Goal: Information Seeking & Learning: Understand process/instructions

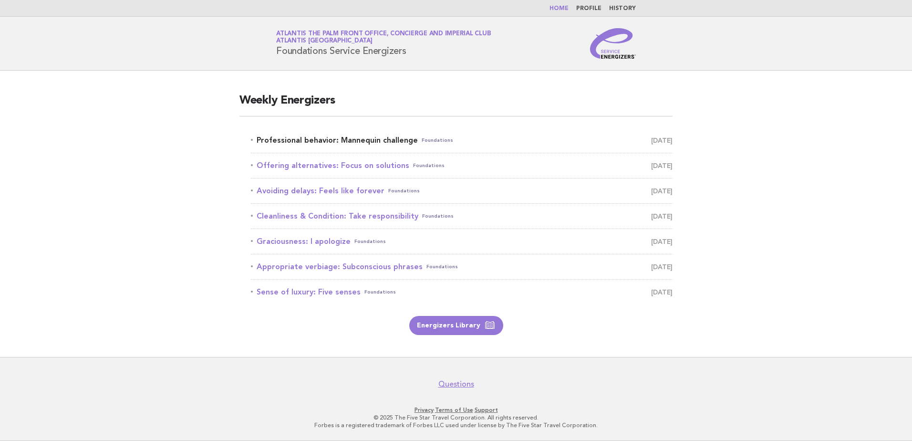
click at [393, 142] on link "Professional behavior: Mannequin challenge Foundations September 5" at bounding box center [462, 140] width 422 height 13
click at [398, 141] on link "Professional behavior: Mannequin challenge Foundations September 5" at bounding box center [462, 140] width 422 height 13
click at [380, 141] on link "Professional behavior: Mannequin challenge Foundations September 5" at bounding box center [462, 140] width 422 height 13
click at [651, 140] on span "September 5" at bounding box center [661, 140] width 21 height 13
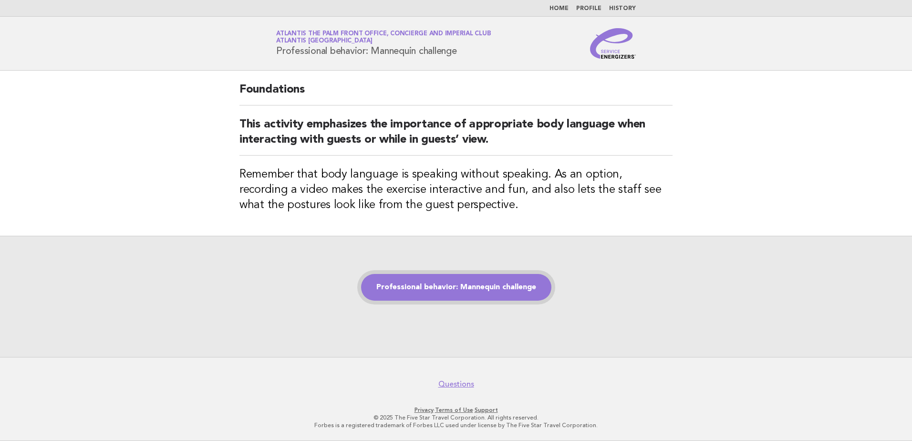
click at [473, 291] on link "Professional behavior: Mannequin challenge" at bounding box center [456, 287] width 190 height 27
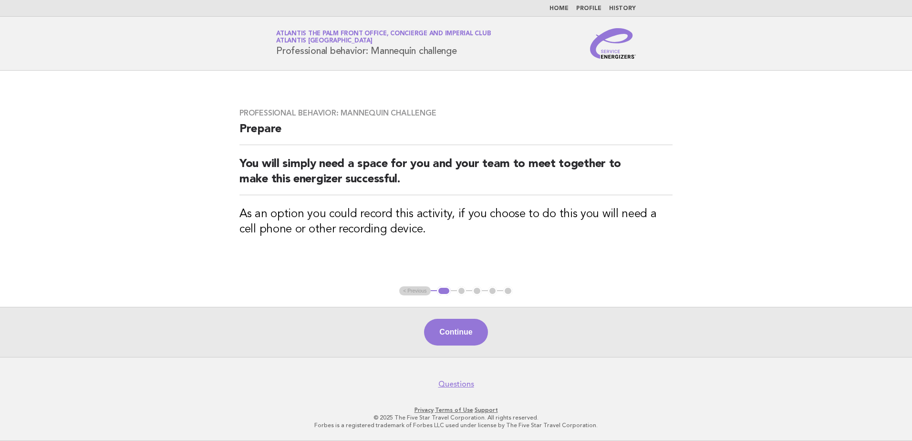
click at [457, 293] on ul "< Previous 1 2 3 4 5" at bounding box center [455, 291] width 113 height 10
click at [459, 291] on ul "< Previous 1 2 3 4 5" at bounding box center [455, 291] width 113 height 10
click at [459, 326] on button "Continue" at bounding box center [455, 332] width 63 height 27
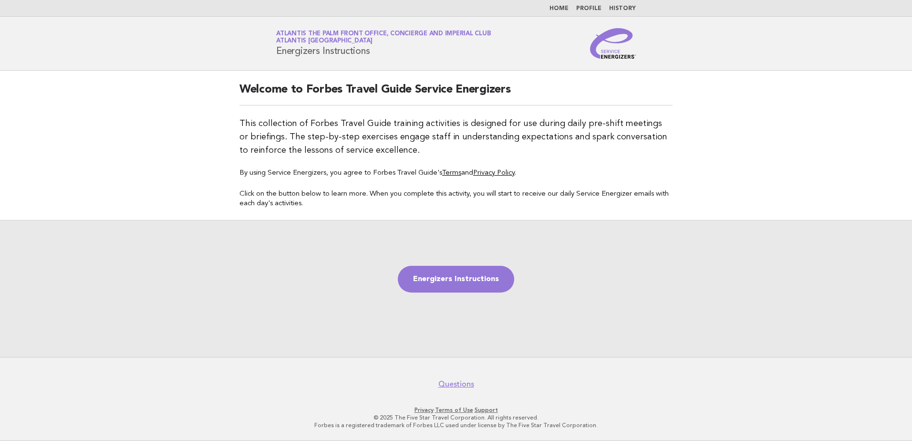
click at [631, 7] on link "History" at bounding box center [622, 9] width 27 height 6
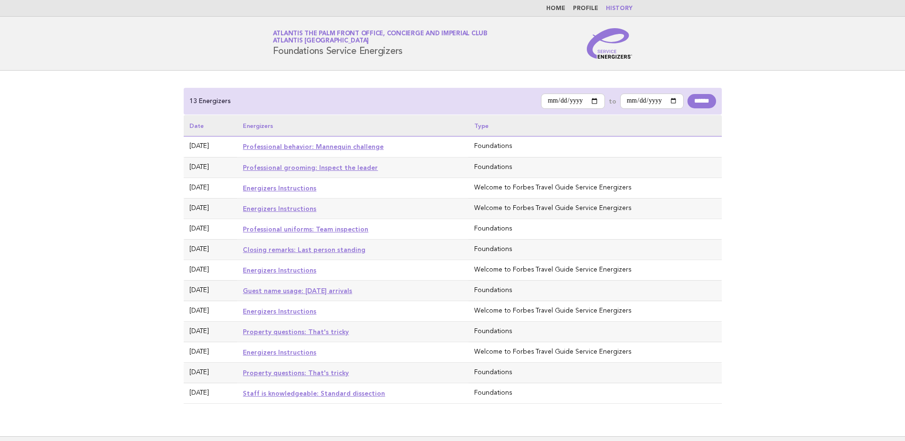
click at [337, 150] on link "Professional behavior: Mannequin challenge" at bounding box center [313, 147] width 141 height 8
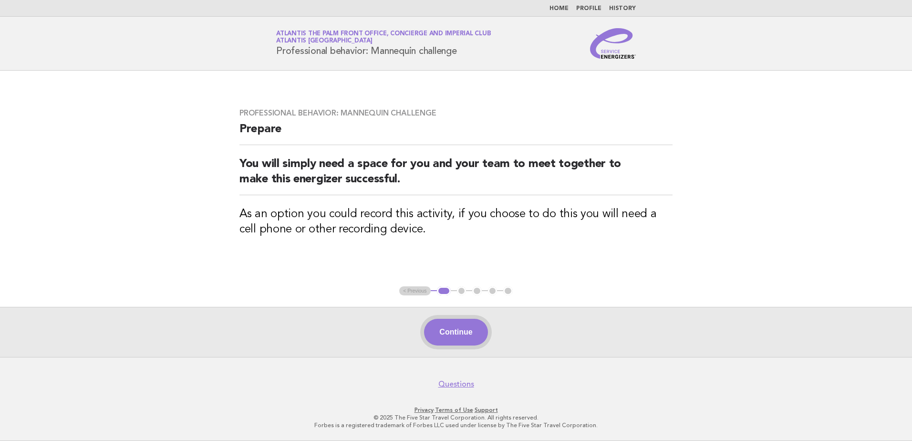
click at [466, 334] on button "Continue" at bounding box center [455, 332] width 63 height 27
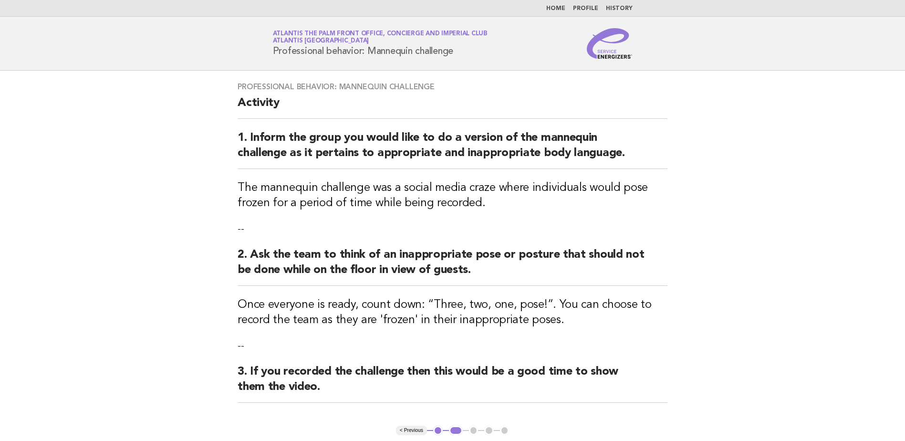
click at [415, 432] on button "< Previous" at bounding box center [411, 430] width 31 height 10
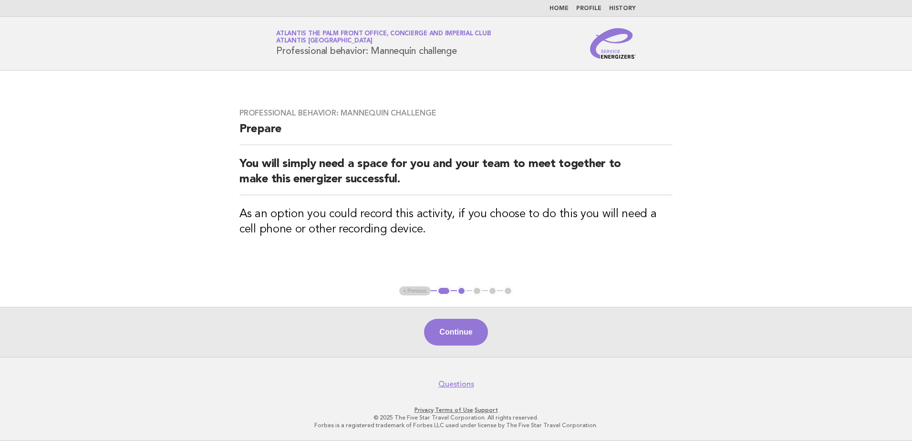
click at [386, 40] on span "Atlantis The Palm Front Office, Concierge and Imperial Club Atlantis Dubai" at bounding box center [383, 37] width 215 height 13
